Goal: Navigation & Orientation: Find specific page/section

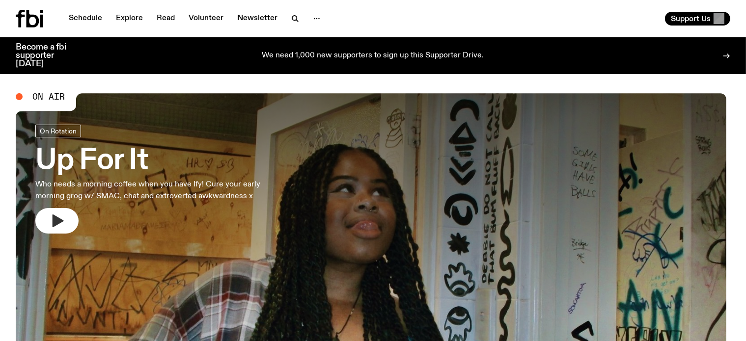
click at [63, 225] on icon "button" at bounding box center [57, 221] width 16 height 16
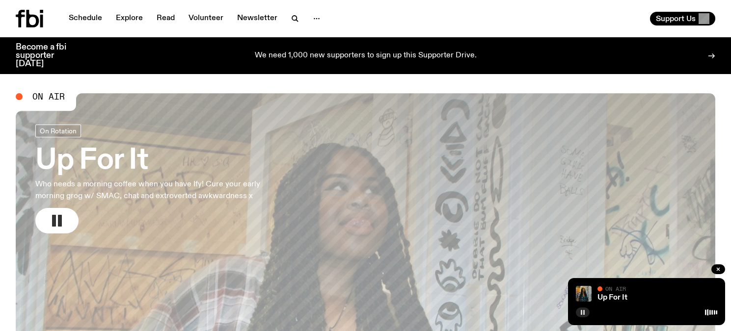
click at [582, 310] on icon "button" at bounding box center [583, 313] width 6 height 6
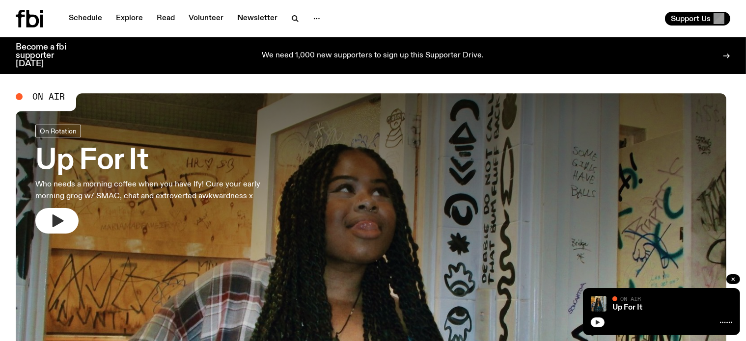
click at [596, 326] on icon "button" at bounding box center [598, 323] width 6 height 6
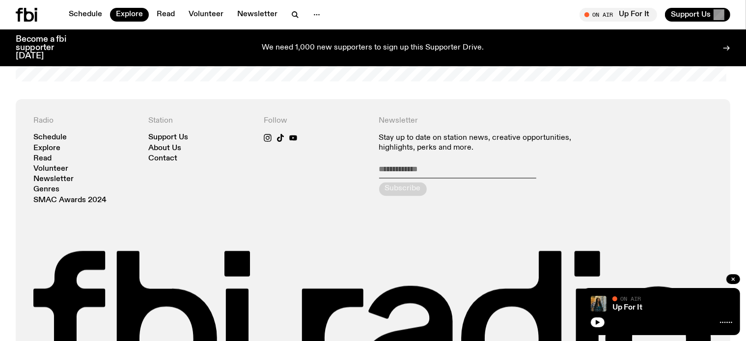
scroll to position [1817, 0]
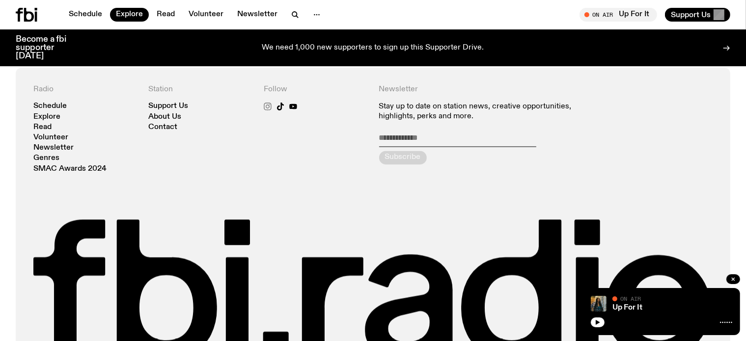
click at [267, 106] on icon at bounding box center [268, 106] width 4 height 4
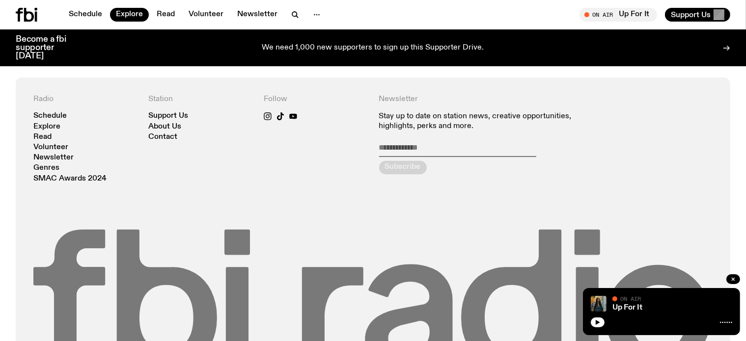
scroll to position [1802, 0]
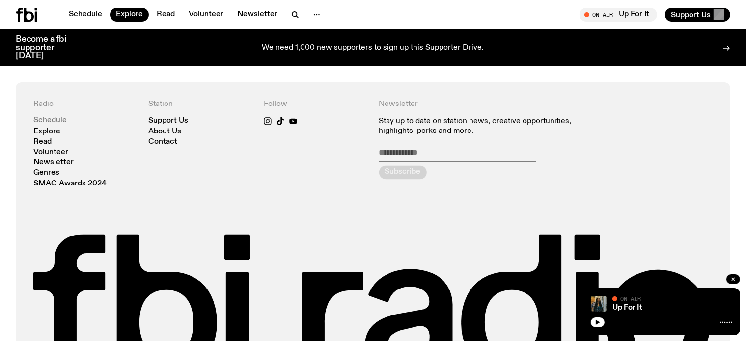
drag, startPoint x: 22, startPoint y: 0, endPoint x: 55, endPoint y: 121, distance: 125.8
click at [55, 121] on link "Schedule" at bounding box center [49, 120] width 33 height 7
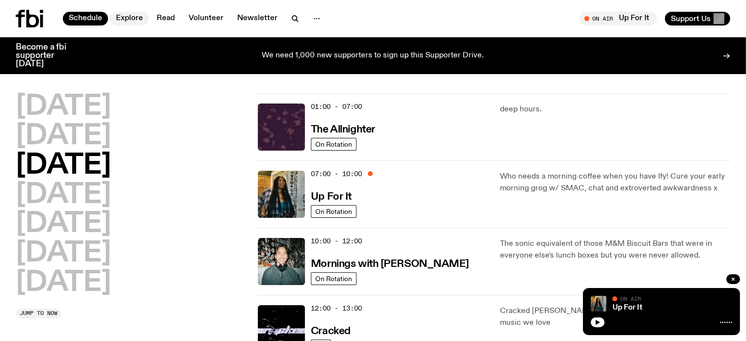
click at [130, 19] on link "Explore" at bounding box center [129, 19] width 39 height 14
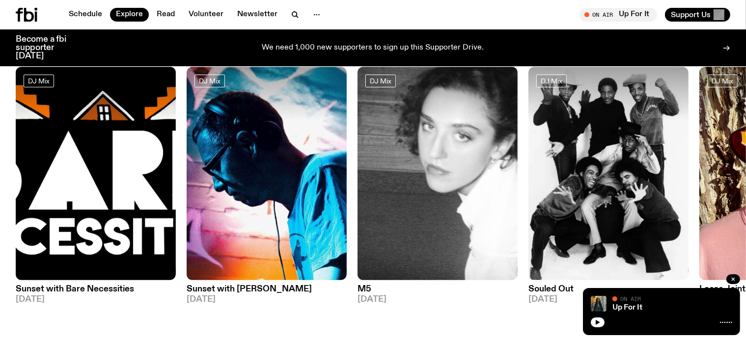
scroll to position [65, 0]
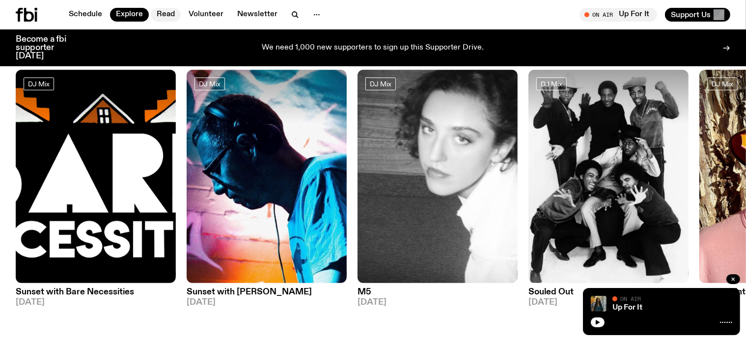
click at [165, 12] on link "Read" at bounding box center [166, 15] width 30 height 14
